Goal: Task Accomplishment & Management: Manage account settings

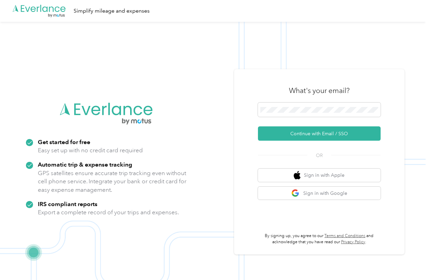
click at [48, 11] on icon ".cls-1 { fill: #00adee; } .cls-2 { fill: #fff; } .cls-3 { fill: #707372; } .cls…" at bounding box center [39, 11] width 55 height 14
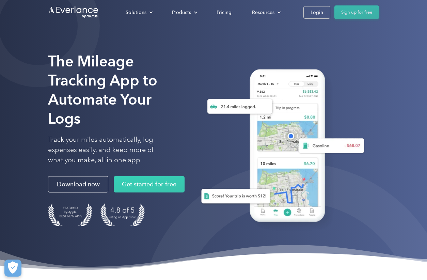
click at [351, 12] on link "Sign up for free" at bounding box center [357, 12] width 45 height 14
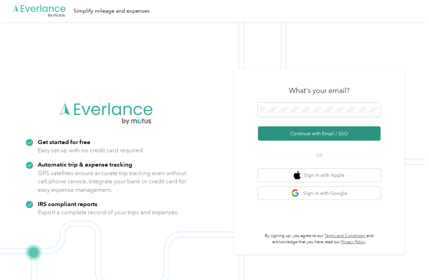
click at [302, 137] on button "Continue with Email / SSO" at bounding box center [319, 133] width 123 height 14
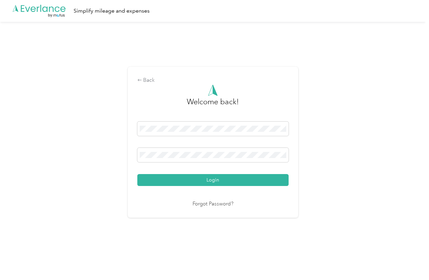
click at [205, 205] on link "Forgot Password?" at bounding box center [212, 204] width 41 height 8
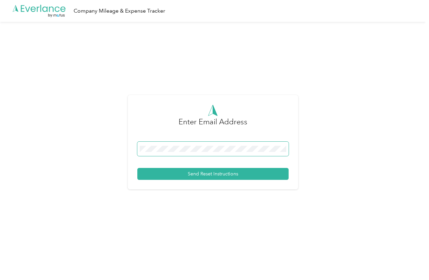
click at [186, 153] on span at bounding box center [212, 149] width 151 height 14
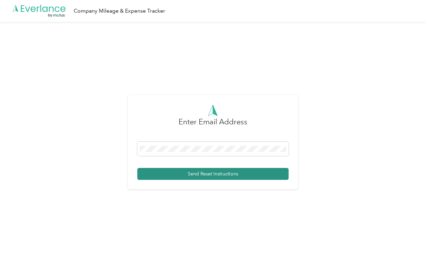
click at [194, 174] on button "Send Reset Instructions" at bounding box center [212, 174] width 151 height 12
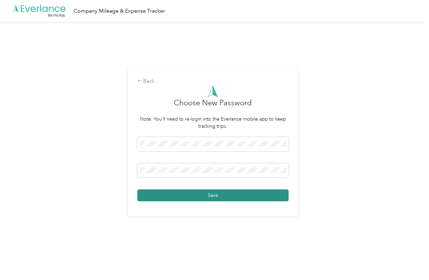
click at [196, 194] on button "Save" at bounding box center [212, 195] width 151 height 12
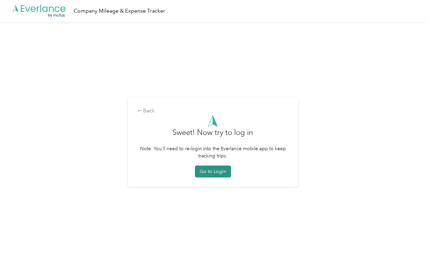
click at [216, 171] on button "Go to Login" at bounding box center [213, 172] width 36 height 12
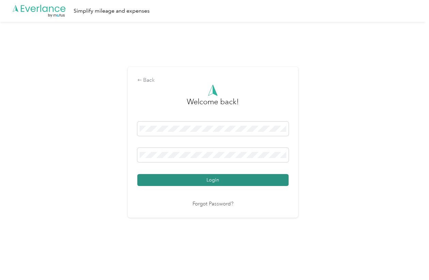
click at [194, 179] on button "Login" at bounding box center [212, 180] width 151 height 12
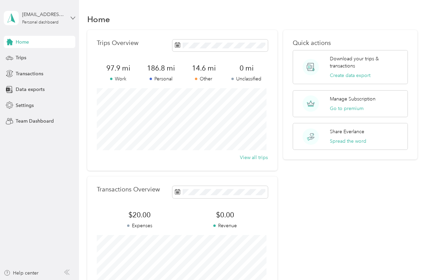
click at [72, 18] on icon at bounding box center [73, 18] width 5 height 5
click at [58, 184] on aside "ehall210@gmail.com Personal dashboard Home Trips Transactions Data exports Sett…" at bounding box center [39, 140] width 79 height 280
click at [21, 99] on div "Settings" at bounding box center [40, 105] width 72 height 12
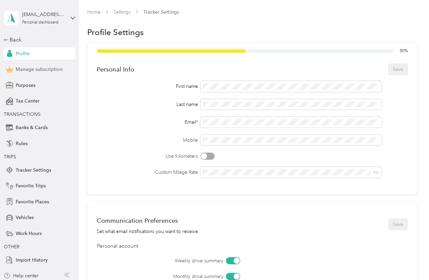
click at [46, 67] on span "Manage subscription" at bounding box center [39, 69] width 47 height 7
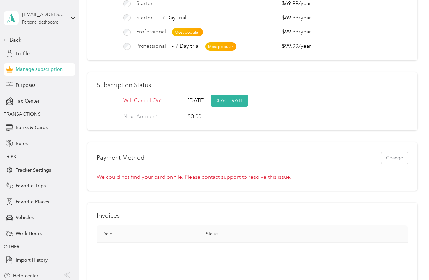
scroll to position [102, 0]
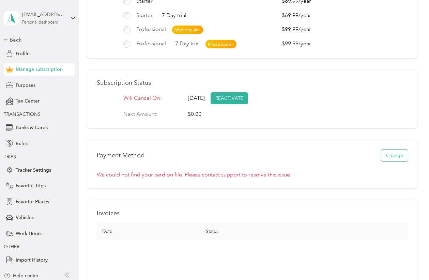
click at [398, 161] on button "Change" at bounding box center [394, 156] width 27 height 12
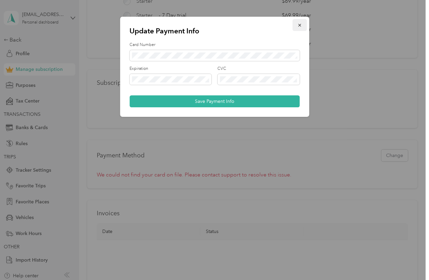
click at [299, 26] on icon "button" at bounding box center [299, 25] width 5 height 5
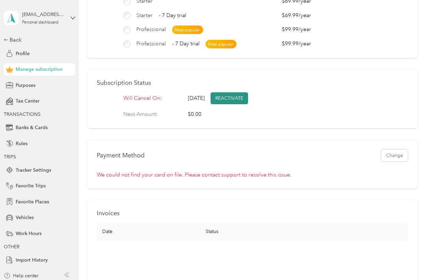
click at [248, 103] on button "REACTIVATE" at bounding box center [229, 98] width 37 height 12
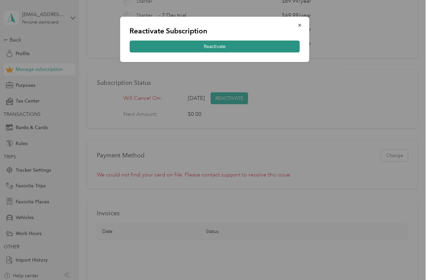
click at [252, 48] on button "Reactivate" at bounding box center [214, 47] width 170 height 12
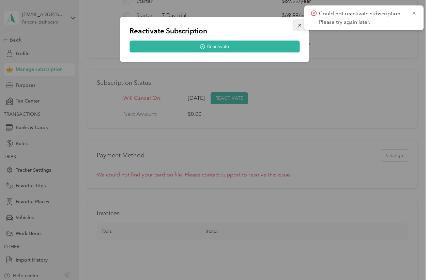
click at [300, 25] on icon "button" at bounding box center [299, 25] width 5 height 5
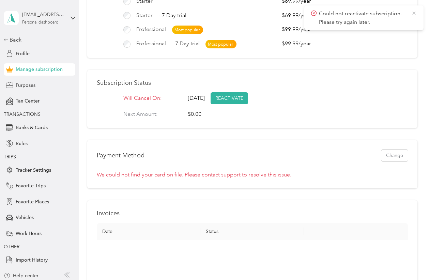
click at [413, 15] on icon at bounding box center [413, 13] width 5 height 6
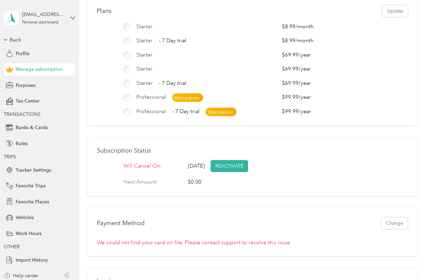
scroll to position [34, 0]
click at [390, 10] on button "Update" at bounding box center [395, 11] width 26 height 12
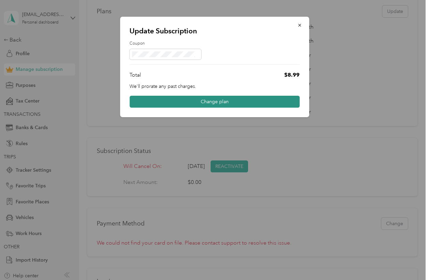
click at [186, 101] on button "Change plan" at bounding box center [214, 102] width 170 height 12
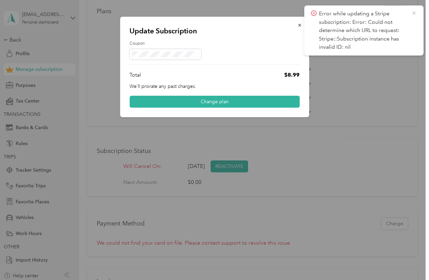
click at [413, 13] on icon at bounding box center [413, 13] width 5 height 6
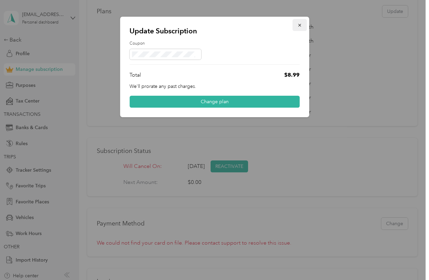
click at [298, 25] on icon "button" at bounding box center [299, 25] width 5 height 5
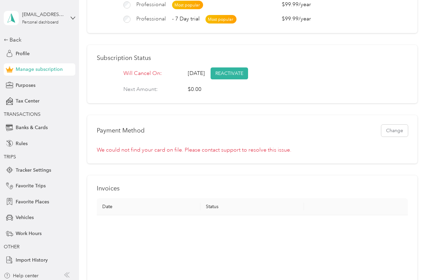
scroll to position [136, 0]
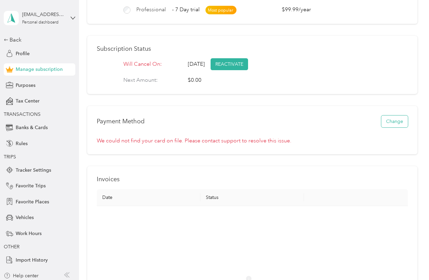
click at [387, 126] on button "Change" at bounding box center [394, 121] width 27 height 12
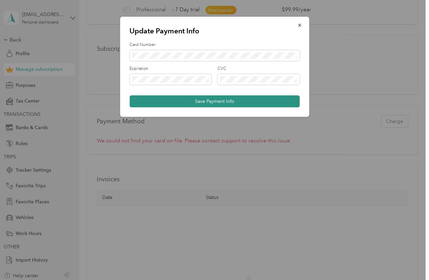
click at [230, 104] on button "Save Payment Info" at bounding box center [214, 101] width 170 height 12
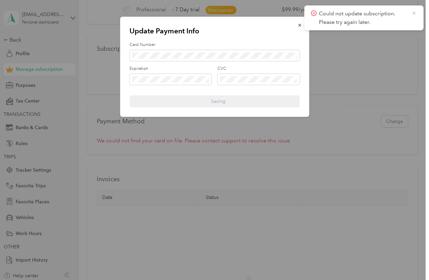
click at [412, 12] on icon at bounding box center [413, 13] width 5 height 6
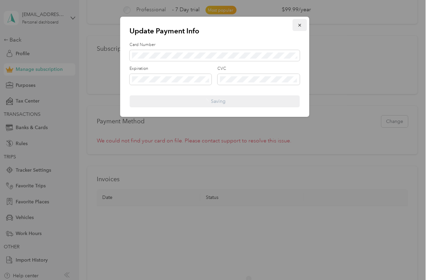
click at [302, 26] on button "button" at bounding box center [299, 25] width 14 height 12
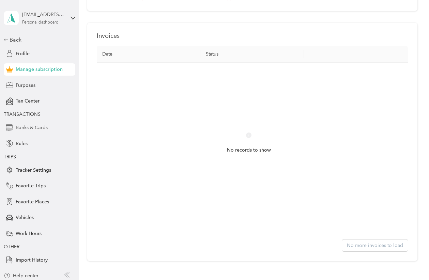
scroll to position [307, 0]
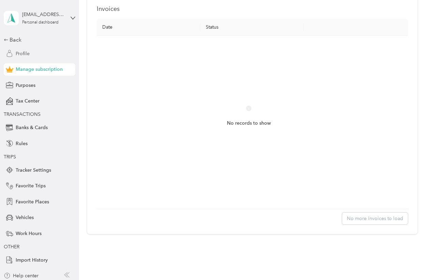
click at [19, 55] on span "Profile" at bounding box center [23, 53] width 14 height 7
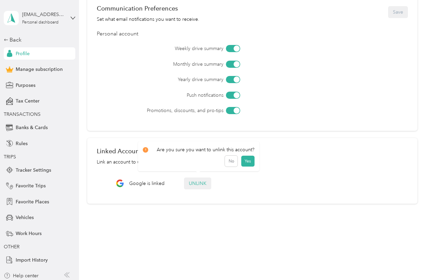
click at [202, 184] on button "Unlink" at bounding box center [197, 184] width 27 height 12
click at [247, 166] on button "Yes" at bounding box center [247, 164] width 13 height 11
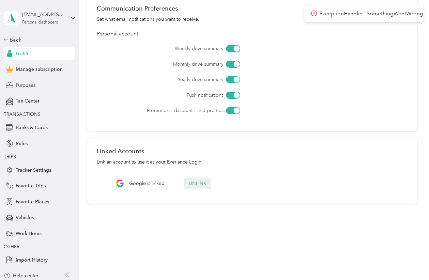
click at [201, 184] on button "Unlink" at bounding box center [197, 184] width 27 height 12
click at [244, 164] on button "Yes" at bounding box center [247, 164] width 13 height 11
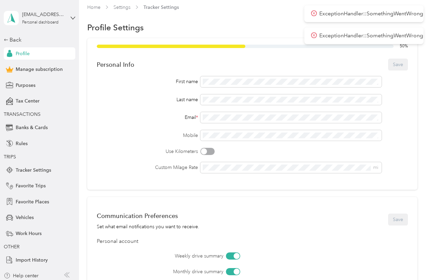
scroll to position [0, 0]
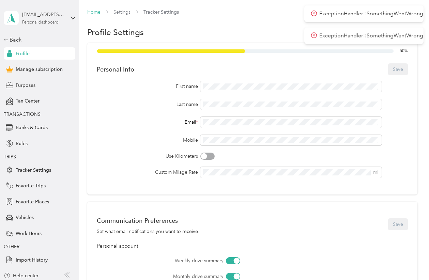
click at [91, 12] on link "Home" at bounding box center [93, 12] width 13 height 6
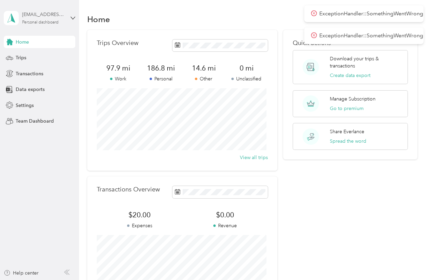
click at [49, 17] on div "[EMAIL_ADDRESS][DOMAIN_NAME]" at bounding box center [43, 14] width 43 height 7
click at [23, 106] on span "Settings" at bounding box center [25, 105] width 18 height 7
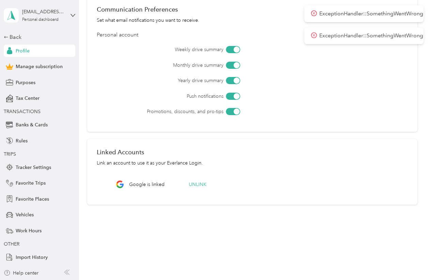
scroll to position [212, 0]
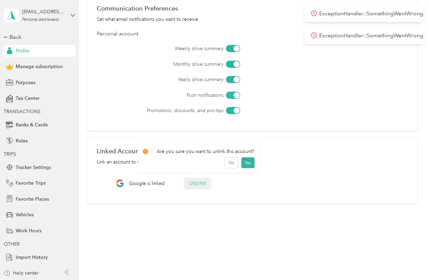
click at [196, 184] on button "Unlink" at bounding box center [197, 184] width 27 height 12
click at [242, 166] on button "Yes" at bounding box center [247, 164] width 13 height 11
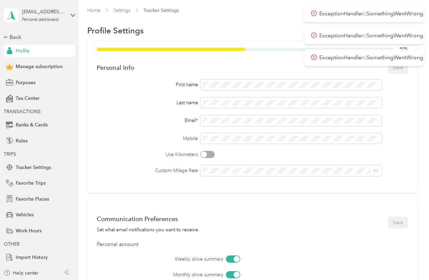
scroll to position [0, 0]
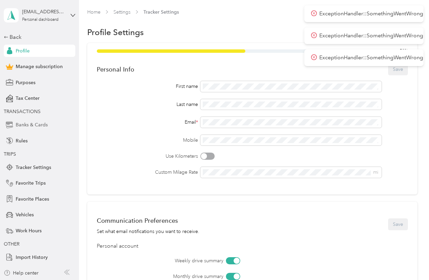
click at [22, 125] on span "Banks & Cards" at bounding box center [32, 124] width 32 height 7
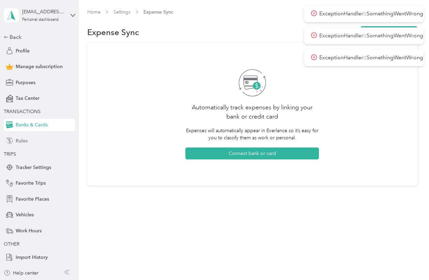
click at [24, 141] on span "Rules" at bounding box center [22, 140] width 12 height 7
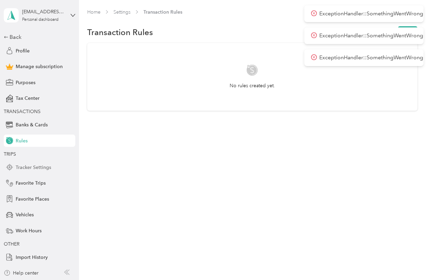
click at [26, 168] on span "Tracker Settings" at bounding box center [33, 167] width 35 height 7
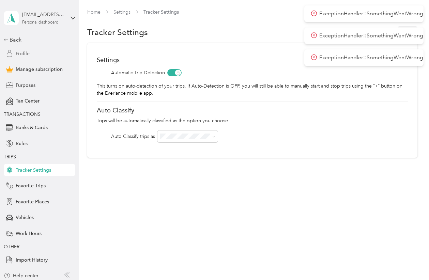
click at [16, 55] on span "Profile" at bounding box center [23, 53] width 14 height 7
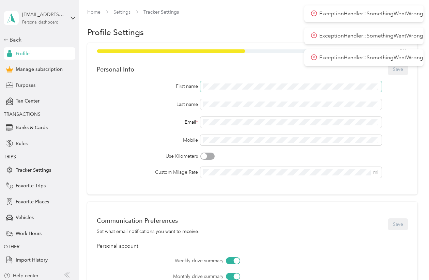
click at [216, 90] on span at bounding box center [290, 86] width 181 height 11
click at [225, 83] on span at bounding box center [290, 86] width 181 height 11
click at [128, 105] on div "Last name" at bounding box center [147, 104] width 101 height 7
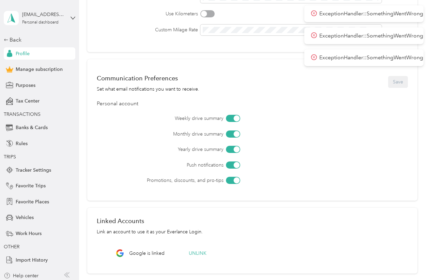
scroll to position [212, 0]
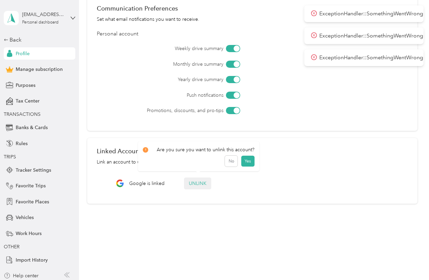
click at [203, 187] on button "Unlink" at bounding box center [197, 184] width 27 height 12
click at [243, 166] on button "Yes" at bounding box center [247, 164] width 13 height 11
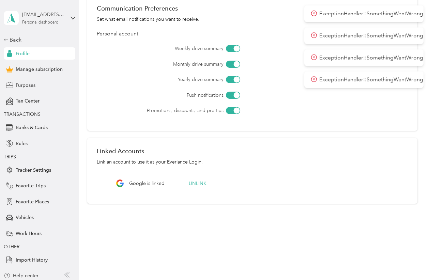
scroll to position [3, 0]
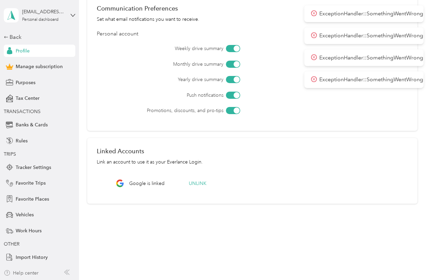
click at [30, 271] on div "Help center" at bounding box center [21, 272] width 35 height 7
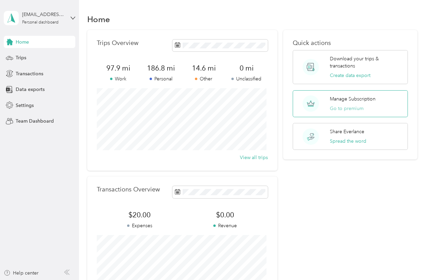
click at [338, 105] on button "Go to premium" at bounding box center [347, 108] width 34 height 7
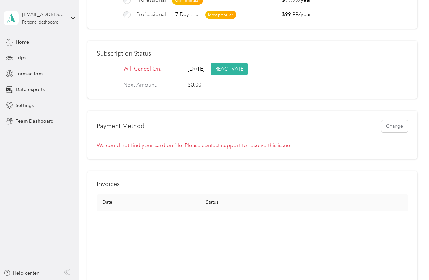
scroll to position [170, 0]
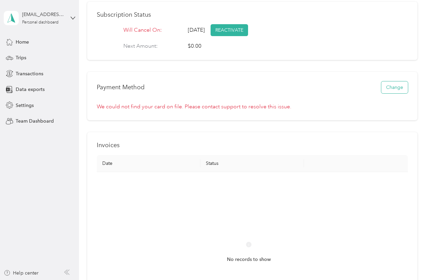
click at [386, 93] on button "Change" at bounding box center [394, 87] width 27 height 12
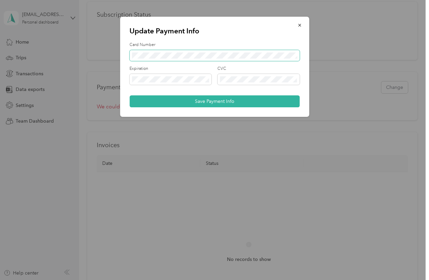
click at [164, 59] on span at bounding box center [214, 55] width 170 height 11
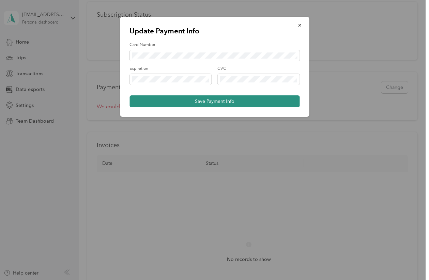
click at [240, 101] on button "Save Payment Info" at bounding box center [214, 101] width 170 height 12
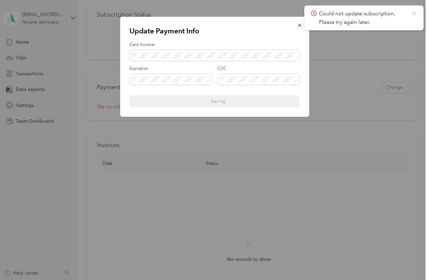
click at [413, 12] on icon at bounding box center [413, 13] width 3 height 3
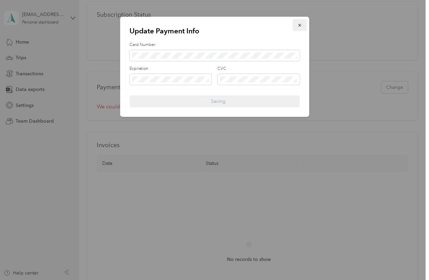
click at [297, 30] on button "button" at bounding box center [299, 25] width 14 height 12
